Goal: Task Accomplishment & Management: Use online tool/utility

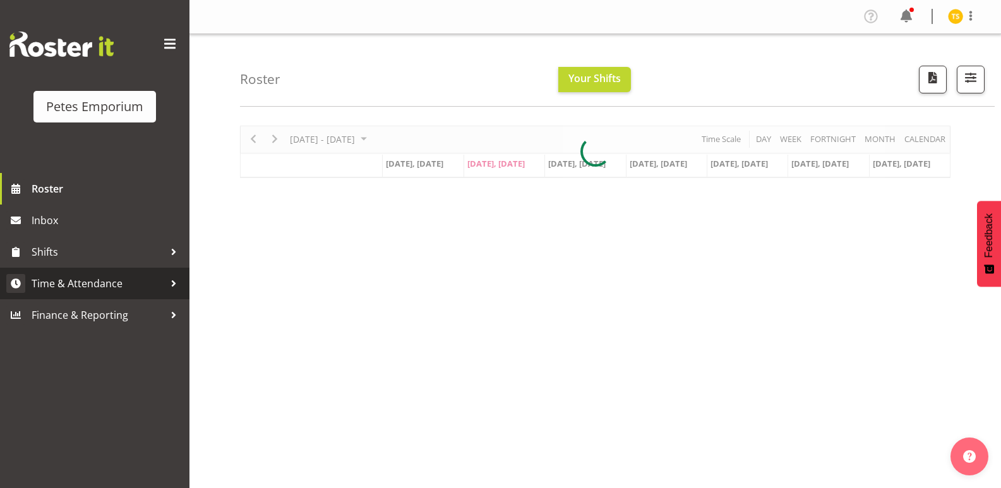
click at [81, 287] on span "Time & Attendance" at bounding box center [98, 283] width 133 height 19
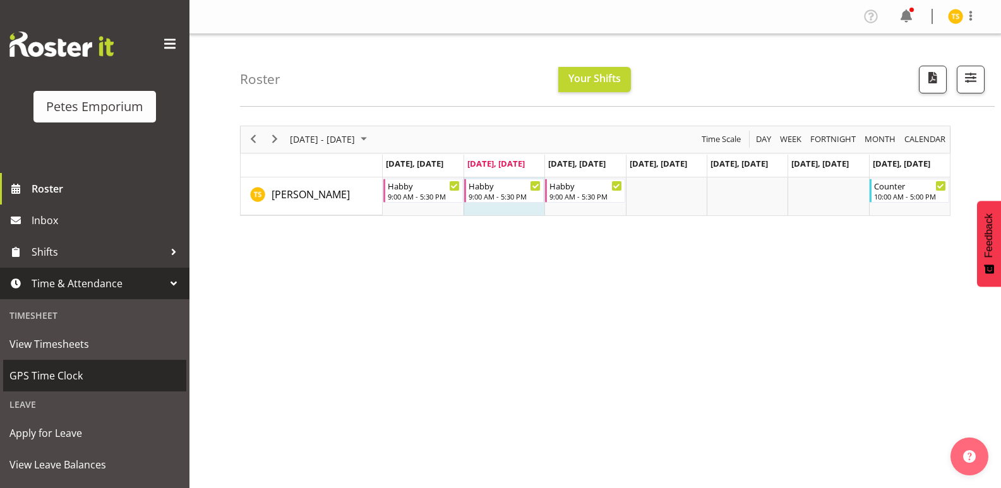
click at [40, 371] on span "GPS Time Clock" at bounding box center [94, 375] width 170 height 19
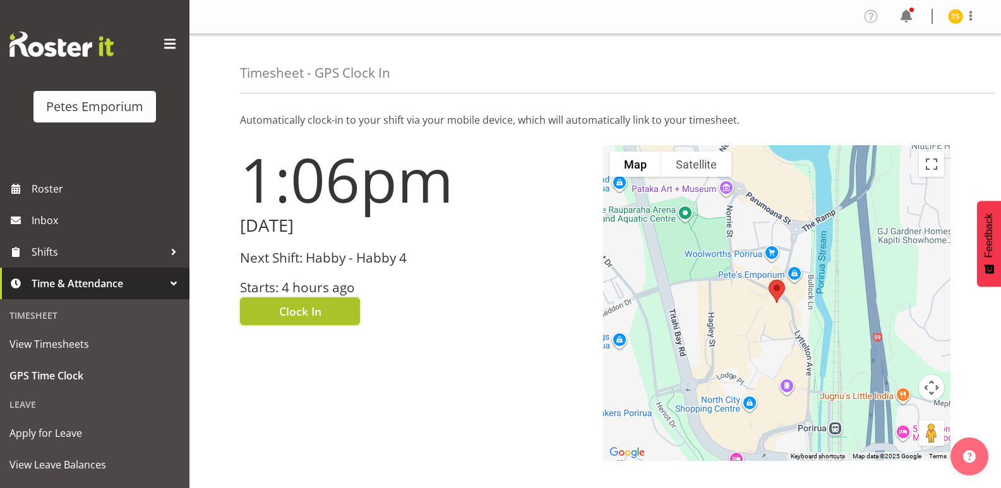
click at [265, 306] on button "Clock In" at bounding box center [300, 311] width 120 height 28
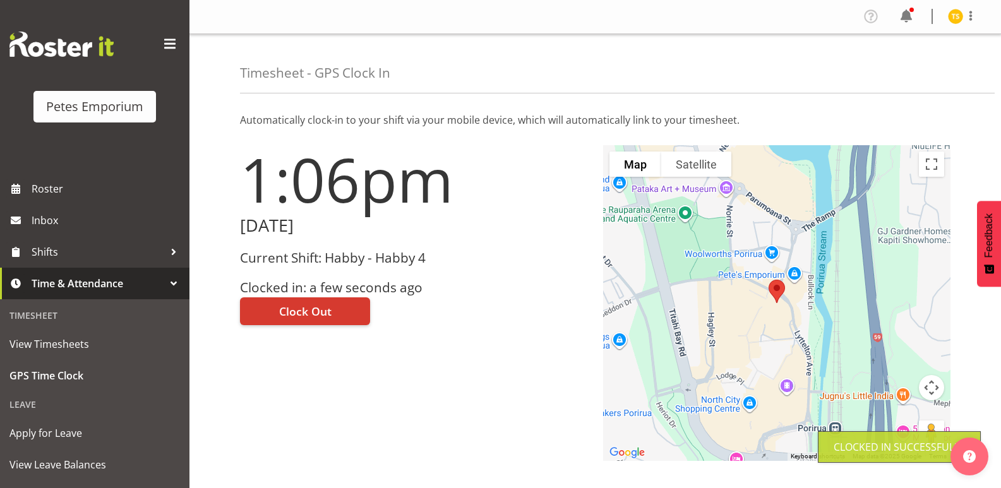
click at [949, 21] on img at bounding box center [954, 16] width 15 height 15
click at [901, 74] on link "Log Out" at bounding box center [917, 66] width 121 height 23
